Goal: Transaction & Acquisition: Purchase product/service

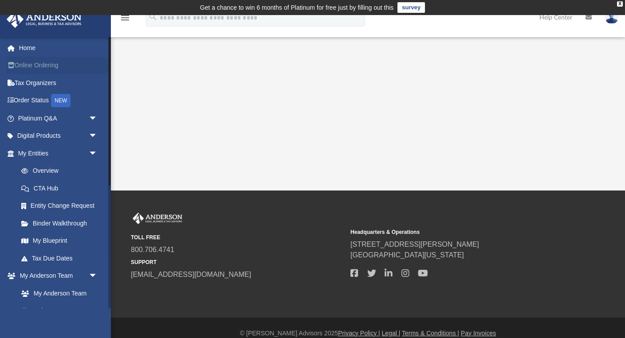
click at [38, 66] on link "Online Ordering" at bounding box center [58, 66] width 105 height 18
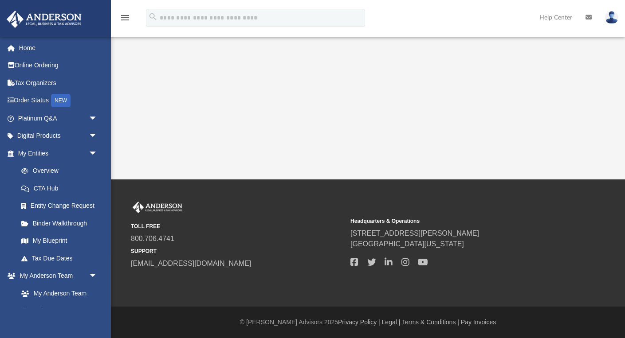
click at [118, 12] on div "menu" at bounding box center [125, 18] width 28 height 23
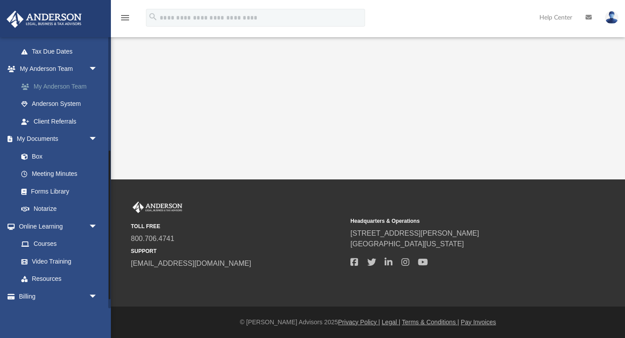
scroll to position [223, 0]
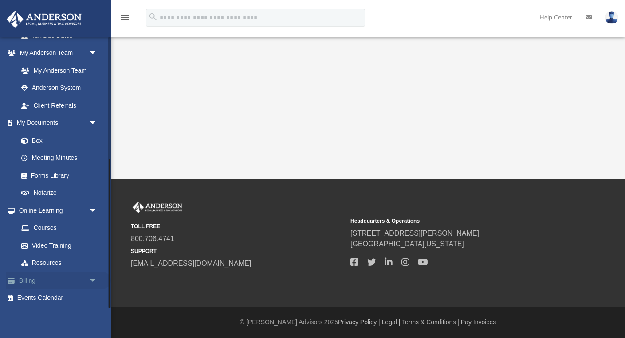
click at [92, 279] on span "arrow_drop_down" at bounding box center [98, 281] width 18 height 18
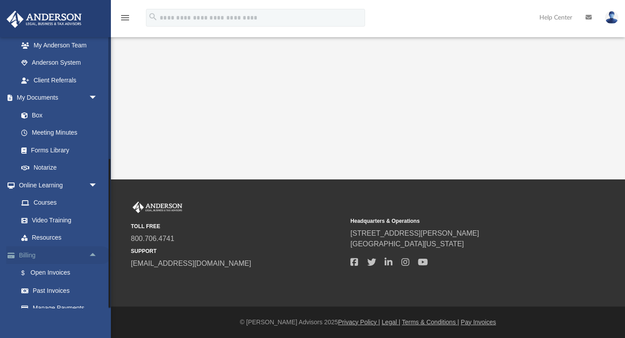
scroll to position [276, 0]
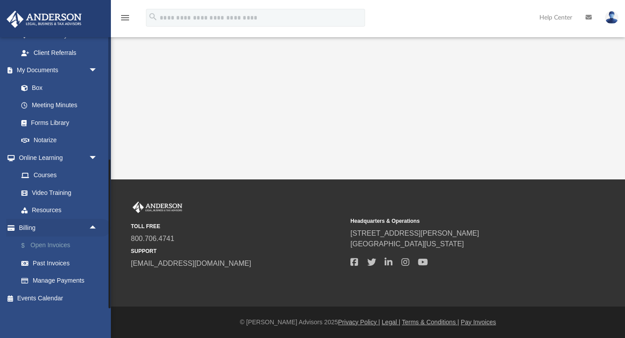
click at [61, 245] on link "$ Open Invoices" at bounding box center [61, 246] width 98 height 18
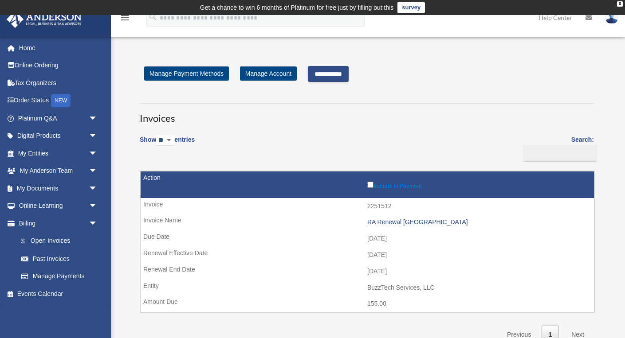
click at [329, 75] on input "**********" at bounding box center [328, 74] width 41 height 16
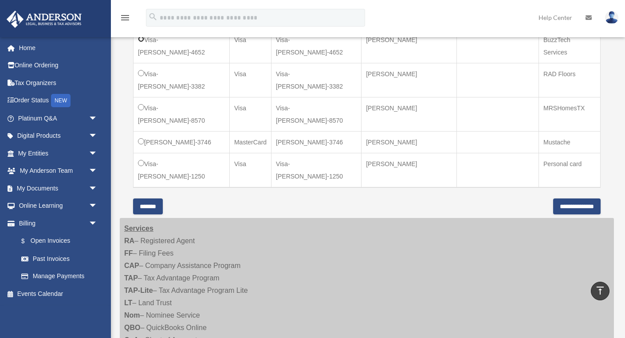
scroll to position [300, 0]
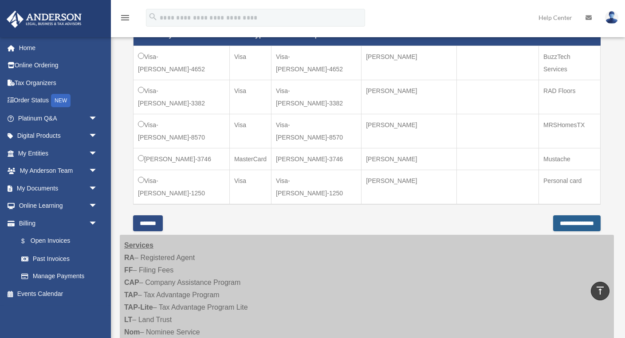
click at [561, 216] on input "**********" at bounding box center [576, 224] width 47 height 16
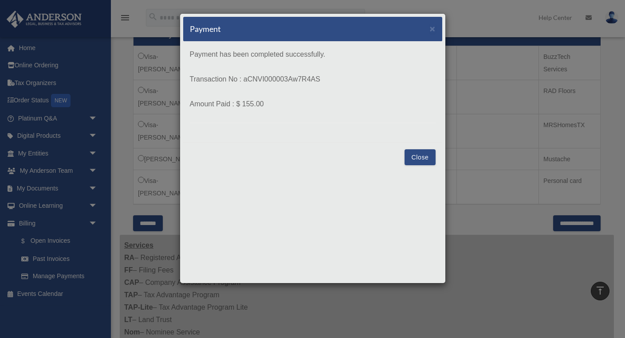
click at [414, 161] on button "Close" at bounding box center [420, 157] width 31 height 16
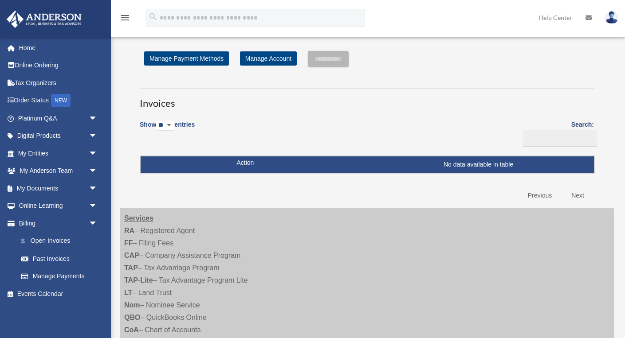
scroll to position [233, 0]
